Goal: Task Accomplishment & Management: Manage account settings

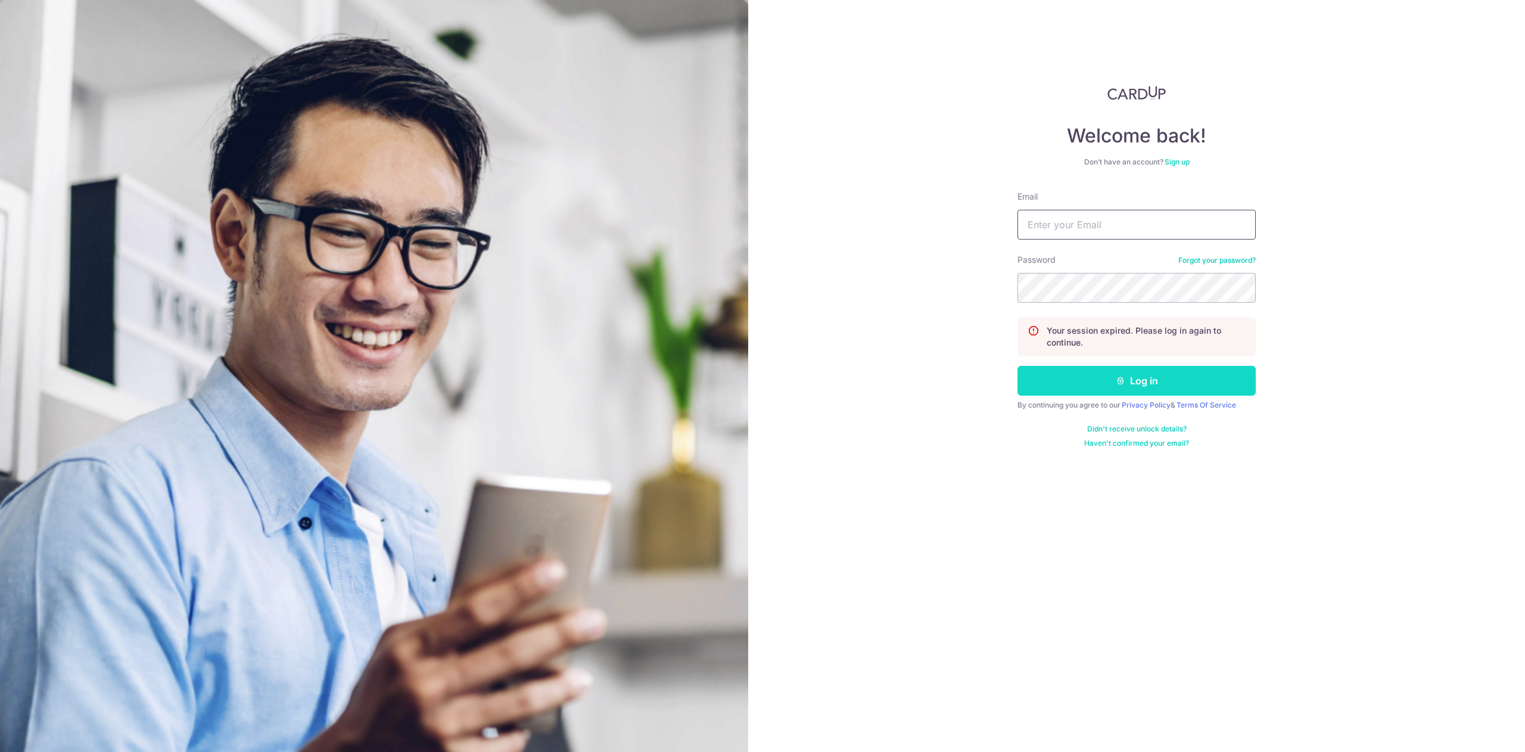
type input "[EMAIL_ADDRESS][DOMAIN_NAME]"
click at [1097, 374] on button "Log in" at bounding box center [1137, 381] width 238 height 30
